Goal: Task Accomplishment & Management: Complete application form

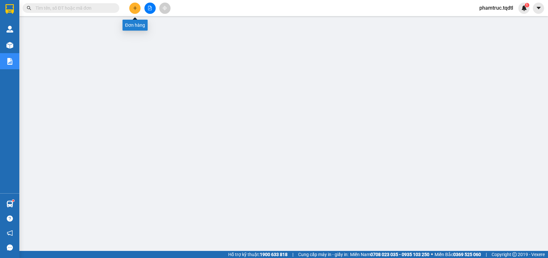
click at [133, 4] on button at bounding box center [134, 8] width 11 height 11
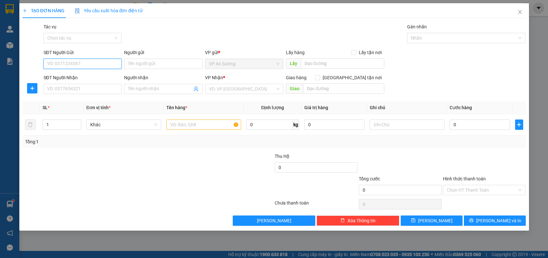
click at [108, 65] on input "SĐT Người Gửi" at bounding box center [83, 64] width 78 height 10
click at [80, 78] on div "0902720596" at bounding box center [82, 76] width 71 height 7
type input "0902720596"
type input "0914222421"
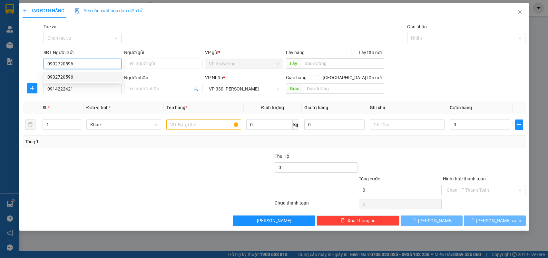
type input "100.000"
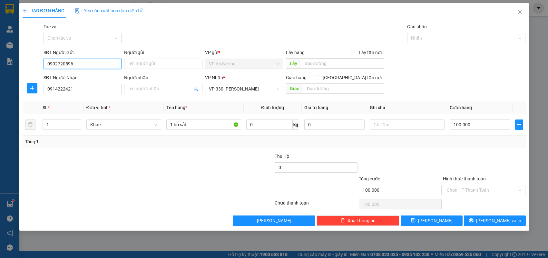
type input "0902720596"
click at [76, 83] on div "SĐT Người Nhận" at bounding box center [83, 79] width 78 height 10
click at [73, 85] on input "0914222421" at bounding box center [83, 89] width 78 height 10
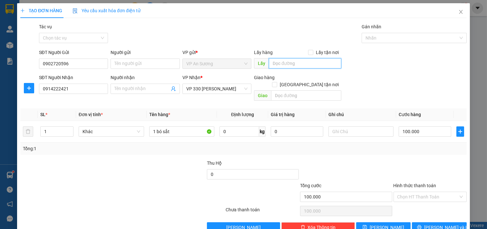
click at [286, 64] on input "text" at bounding box center [305, 63] width 72 height 10
type input "v"
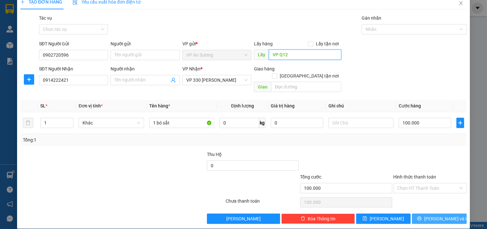
type input "VP Q12"
click at [422, 217] on icon "printer" at bounding box center [419, 219] width 4 height 4
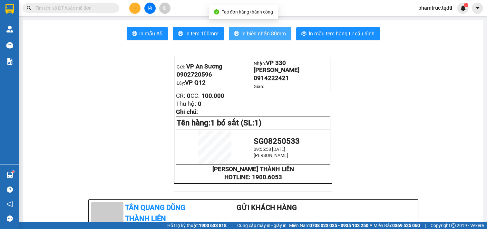
click at [274, 40] on button "In biên nhận 80mm" at bounding box center [260, 33] width 63 height 13
click at [279, 35] on span "In biên nhận 80mm" at bounding box center [264, 34] width 44 height 8
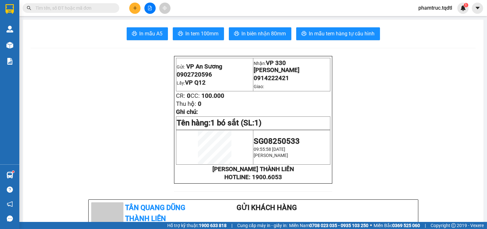
scroll to position [37, 0]
click at [131, 8] on button at bounding box center [134, 8] width 11 height 11
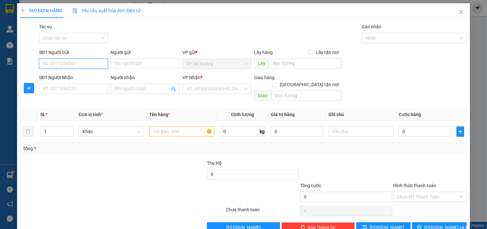
click at [95, 61] on input "SĐT Người Gửi" at bounding box center [73, 64] width 69 height 10
type input "0"
type input "0975322642"
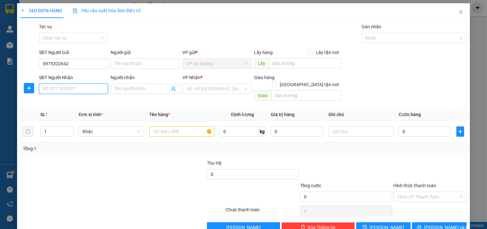
click at [78, 86] on input "SĐT Người Nhận" at bounding box center [73, 89] width 69 height 10
type input "0937974105"
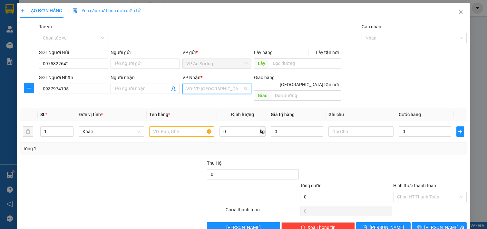
click at [205, 93] on input "search" at bounding box center [214, 89] width 57 height 10
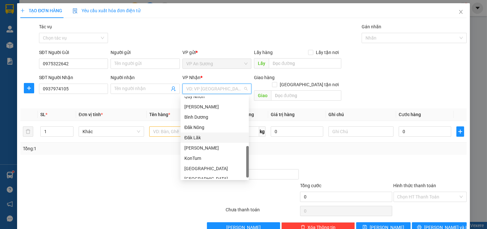
scroll to position [185, 0]
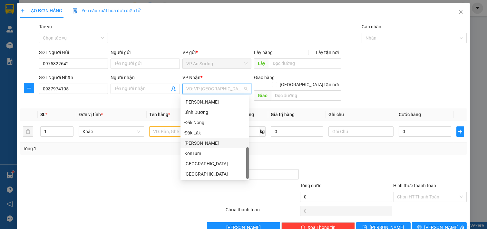
click at [195, 142] on div "[PERSON_NAME]" at bounding box center [214, 143] width 61 height 7
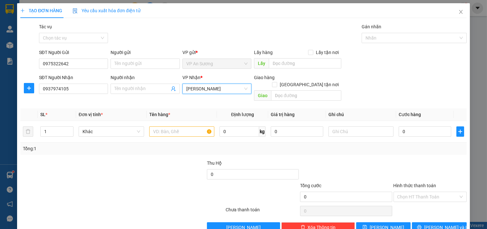
click at [282, 57] on div "Lấy hàng Lấy tận nơi" at bounding box center [297, 54] width 87 height 10
click at [277, 70] on div "Lấy hàng Lấy tận nơi Lấy" at bounding box center [297, 60] width 87 height 23
click at [277, 66] on input "text" at bounding box center [305, 63] width 72 height 10
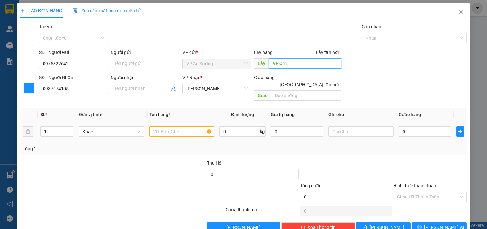
type input "VP Q12"
click at [170, 127] on input "text" at bounding box center [181, 132] width 65 height 10
click at [434, 73] on form "SĐT Người Gửi 0975322642 Người gửi Tên người gửi VP gửi * VP [PERSON_NAME] Lấy …" at bounding box center [243, 76] width 446 height 55
click at [170, 128] on input "text" at bounding box center [181, 132] width 65 height 10
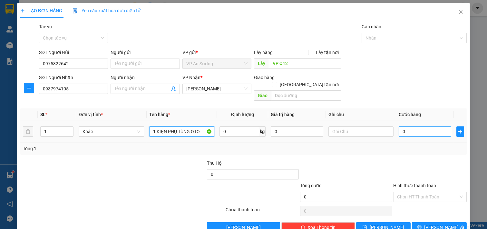
type input "1 KIỆN PHỤ TÙNG OTO"
click at [410, 127] on input "0" at bounding box center [425, 132] width 53 height 10
type input "1"
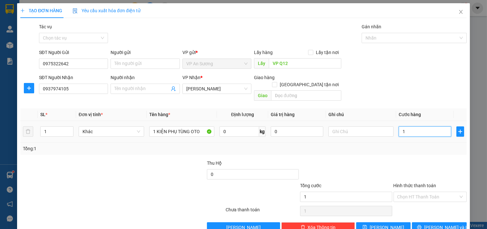
type input "10"
type input "100"
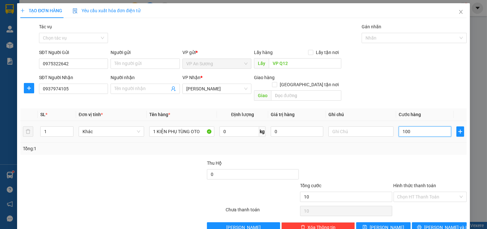
type input "100"
type input "100.000"
click at [406, 145] on div "Tổng: 1" at bounding box center [243, 149] width 446 height 12
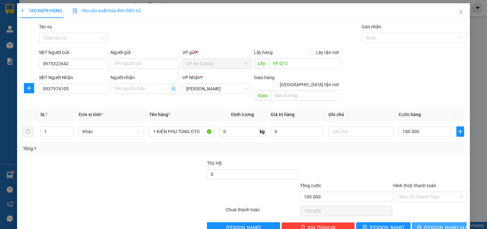
click at [422, 225] on icon "printer" at bounding box center [419, 227] width 5 height 5
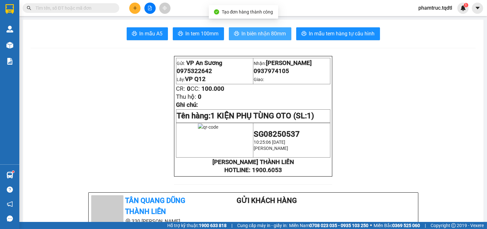
click at [246, 31] on span "In biên nhận 80mm" at bounding box center [264, 34] width 44 height 8
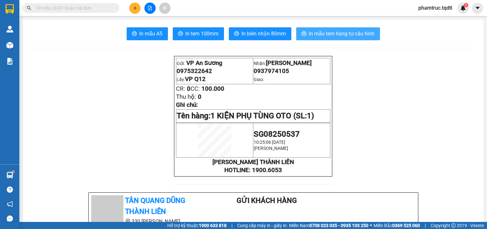
click at [355, 36] on span "In mẫu tem hàng tự cấu hình" at bounding box center [342, 34] width 66 height 8
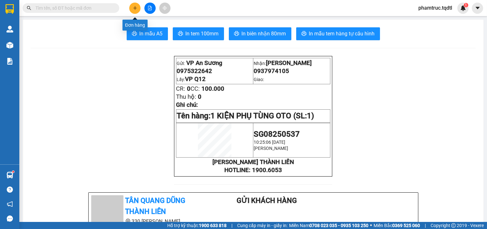
click at [135, 6] on icon "plus" at bounding box center [135, 8] width 5 height 5
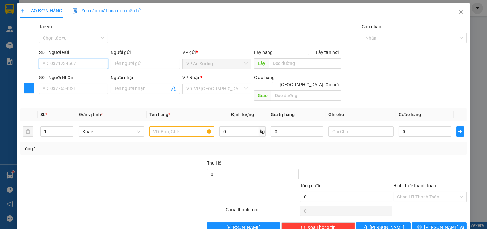
click at [102, 61] on input "SĐT Người Gửi" at bounding box center [73, 64] width 69 height 10
click at [88, 59] on input "SĐT Người Gửi" at bounding box center [73, 64] width 69 height 10
click at [86, 63] on input "SĐT Người Gửi" at bounding box center [73, 64] width 69 height 10
click at [75, 75] on div "0988197448" at bounding box center [73, 76] width 61 height 7
type input "0988197448"
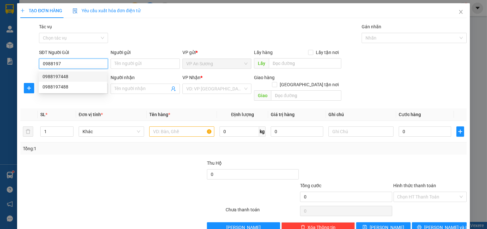
type input "vp Q12"
type input "0364895143"
type input "[PERSON_NAME]"
type input "600.000"
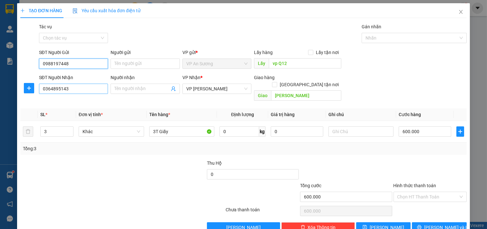
type input "0988197448"
click at [75, 87] on input "0364895143" at bounding box center [73, 89] width 69 height 10
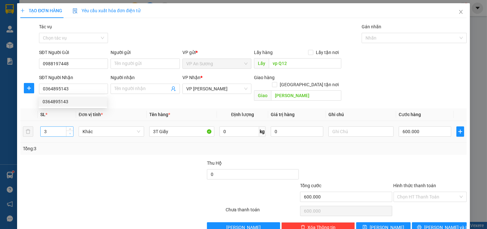
type input "2"
click at [66, 131] on span "Decrease Value" at bounding box center [69, 134] width 7 height 6
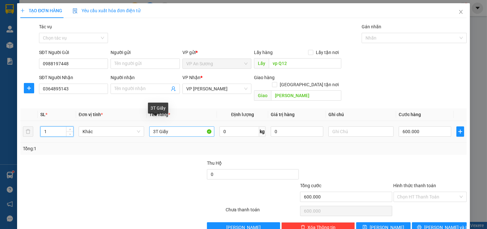
type input "1"
click at [193, 128] on input "3T Giấy" at bounding box center [181, 132] width 65 height 10
type input "3"
type input "1 THÙNG"
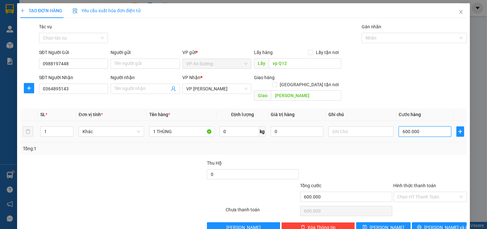
click at [431, 127] on input "600.000" at bounding box center [425, 132] width 53 height 10
type input "0"
type input "2"
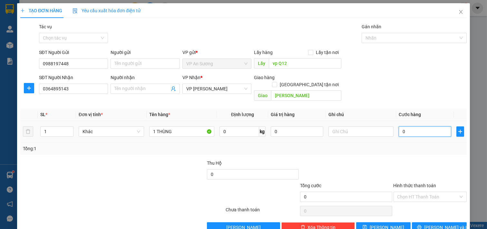
type input "2"
type input "02"
type input "20"
type input "020"
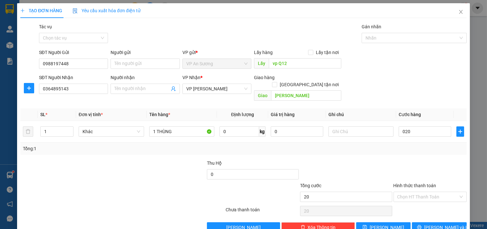
type input "20.000"
click at [415, 166] on div at bounding box center [430, 171] width 75 height 23
click at [423, 127] on input "20.000" at bounding box center [425, 132] width 53 height 10
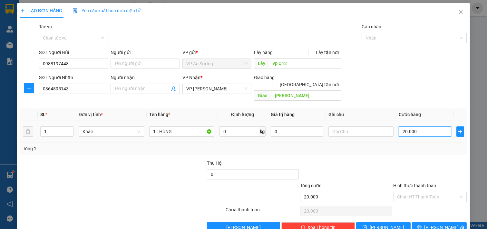
type input "2"
type input "20"
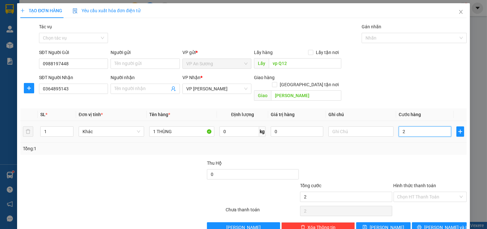
type input "20"
type input "200"
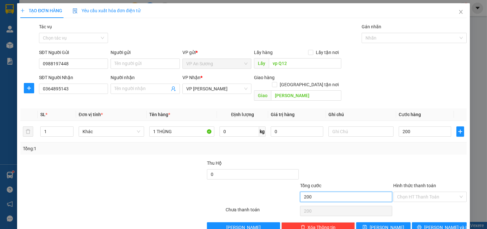
type input "200.000"
drag, startPoint x: 344, startPoint y: 192, endPoint x: 347, endPoint y: 177, distance: 15.6
click at [344, 192] on input "200.000" at bounding box center [346, 197] width 92 height 10
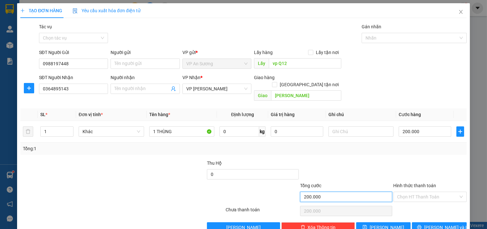
click at [355, 192] on input "200.000" at bounding box center [346, 197] width 92 height 10
click at [362, 151] on div "Transit Pickup Surcharge Ids Transit Deliver Surcharge Ids Transit Deliver Surc…" at bounding box center [243, 128] width 446 height 210
click at [446, 224] on span "[PERSON_NAME] và In" at bounding box center [446, 227] width 45 height 7
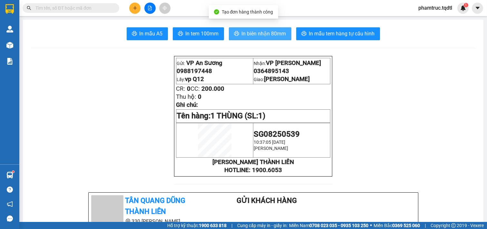
click at [240, 29] on button "In biên nhận 80mm" at bounding box center [260, 33] width 63 height 13
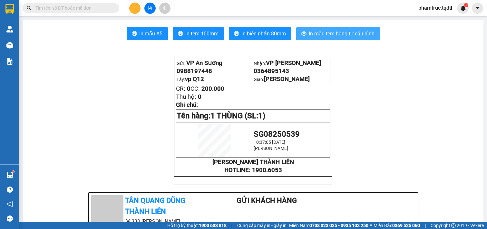
click at [318, 36] on span "In mẫu tem hàng tự cấu hình" at bounding box center [342, 34] width 66 height 8
